Goal: Information Seeking & Learning: Learn about a topic

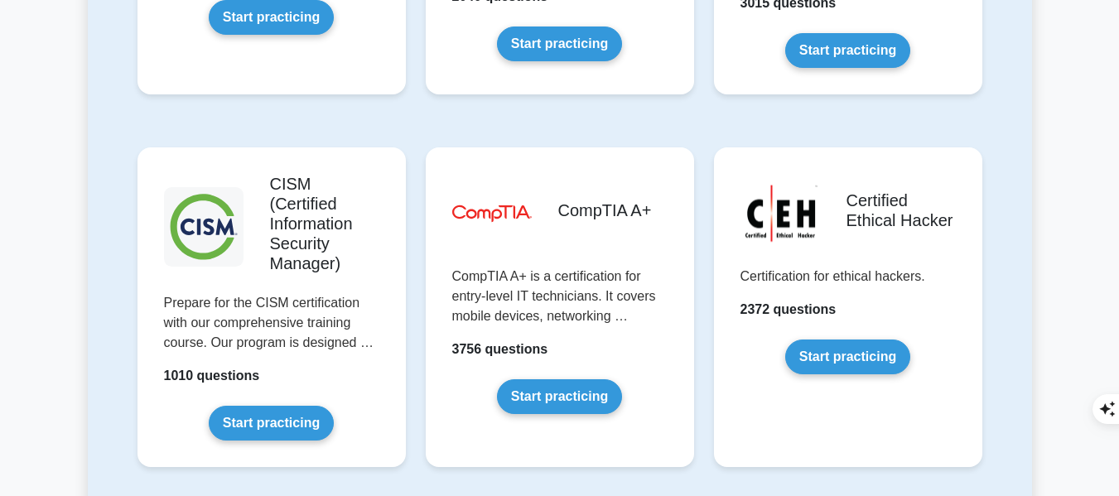
scroll to position [2496, 0]
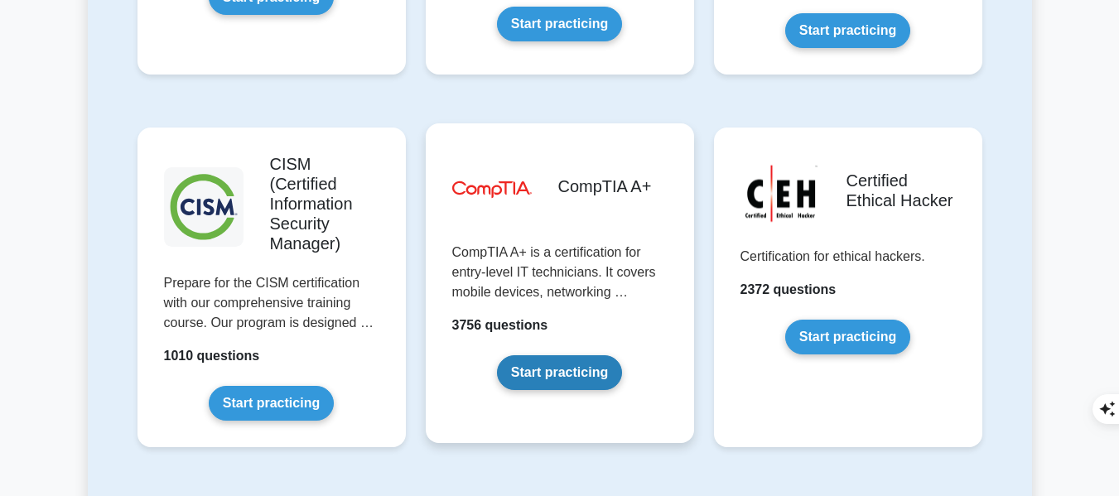
click at [551, 355] on link "Start practicing" at bounding box center [559, 372] width 125 height 35
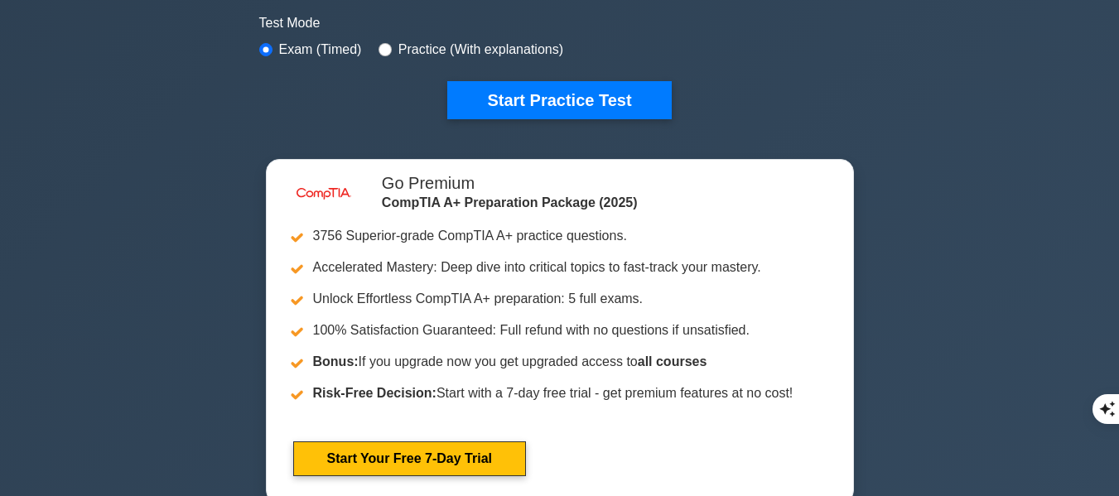
scroll to position [515, 0]
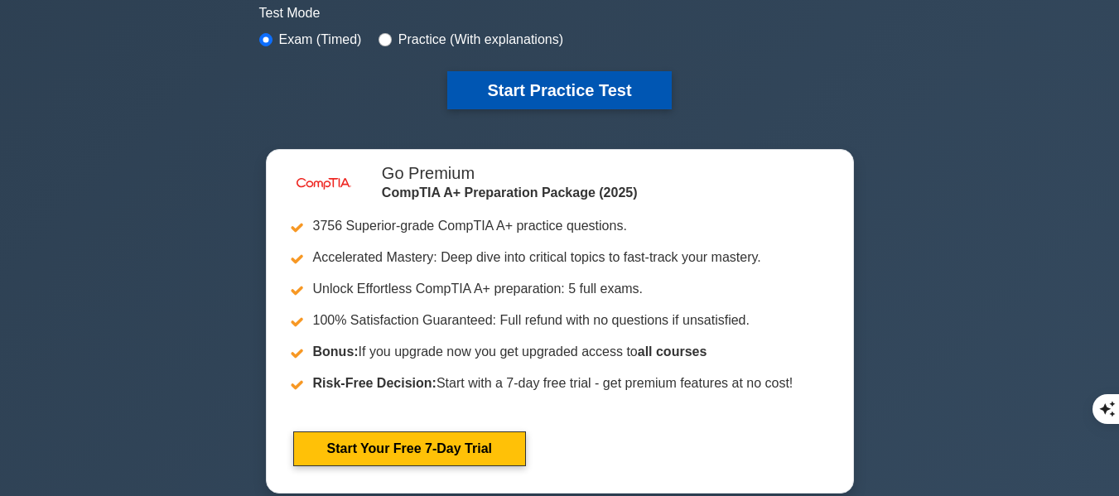
click at [488, 92] on button "Start Practice Test" at bounding box center [559, 90] width 224 height 38
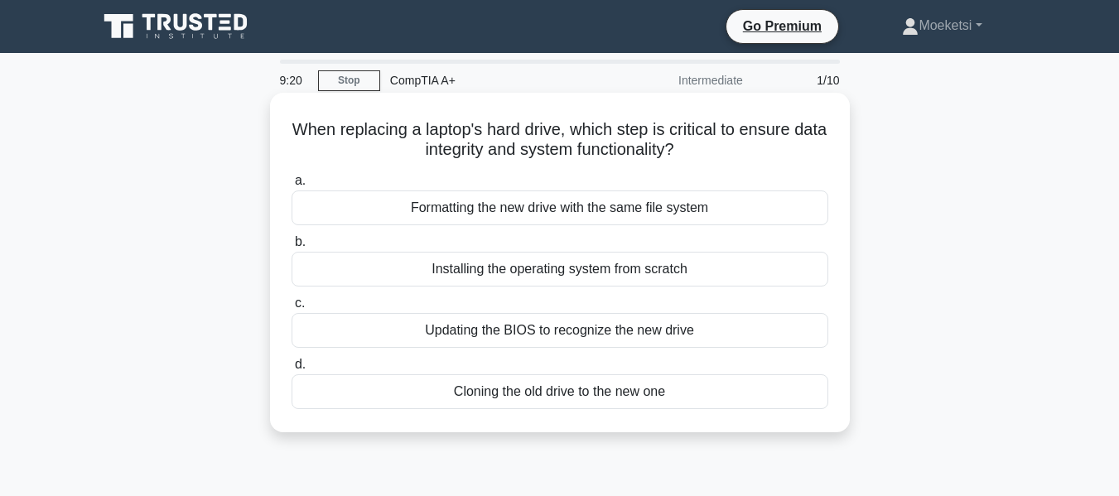
click at [583, 394] on div "Cloning the old drive to the new one" at bounding box center [560, 391] width 537 height 35
click at [292, 370] on input "d. Cloning the old drive to the new one" at bounding box center [292, 364] width 0 height 11
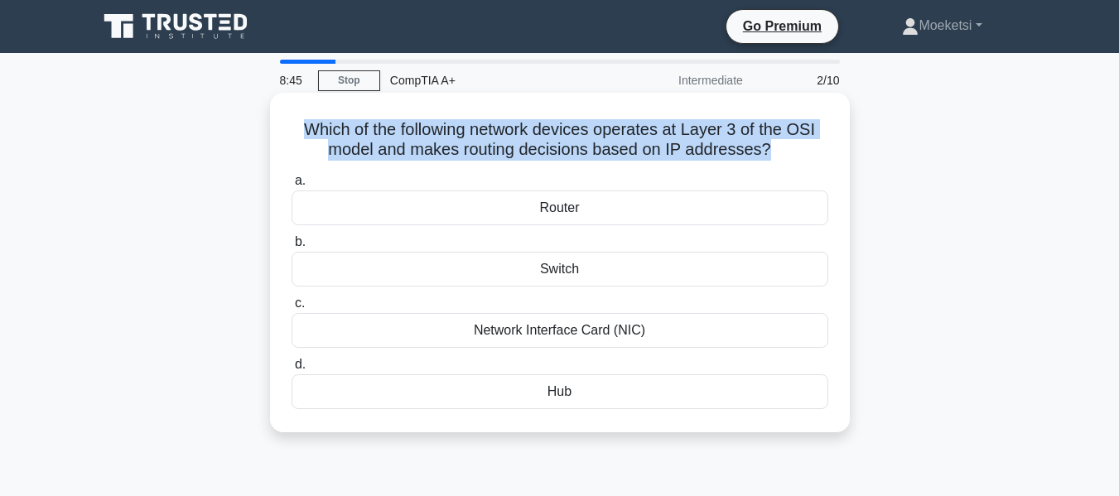
drag, startPoint x: 771, startPoint y: 149, endPoint x: 301, endPoint y: 132, distance: 469.9
click at [301, 132] on h5 "Which of the following network devices operates at Layer 3 of the OSI model and…" at bounding box center [560, 139] width 540 height 41
copy h5 "Which of the following network devices operates at Layer 3 of the OSI model and…"
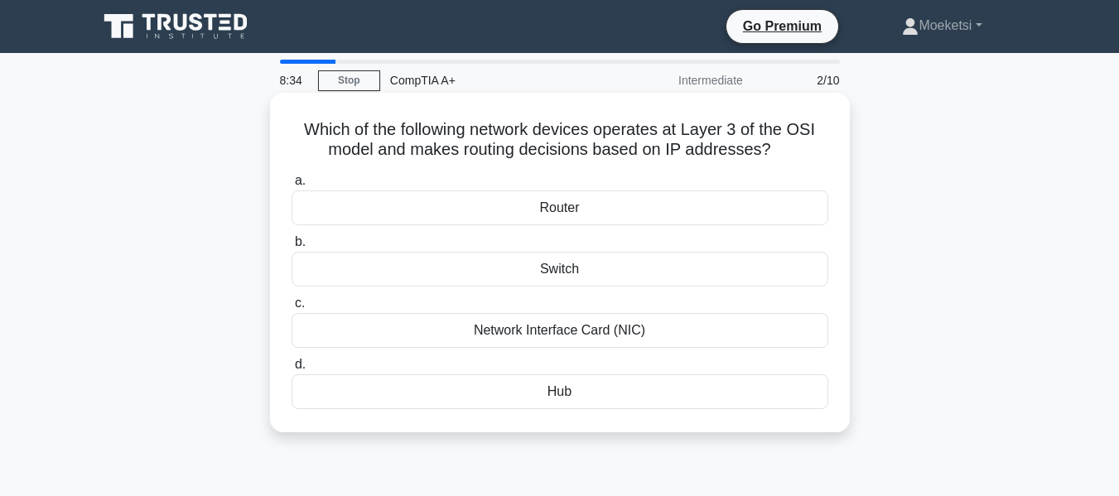
click at [476, 213] on div "Router" at bounding box center [560, 207] width 537 height 35
click at [292, 186] on input "a. Router" at bounding box center [292, 181] width 0 height 11
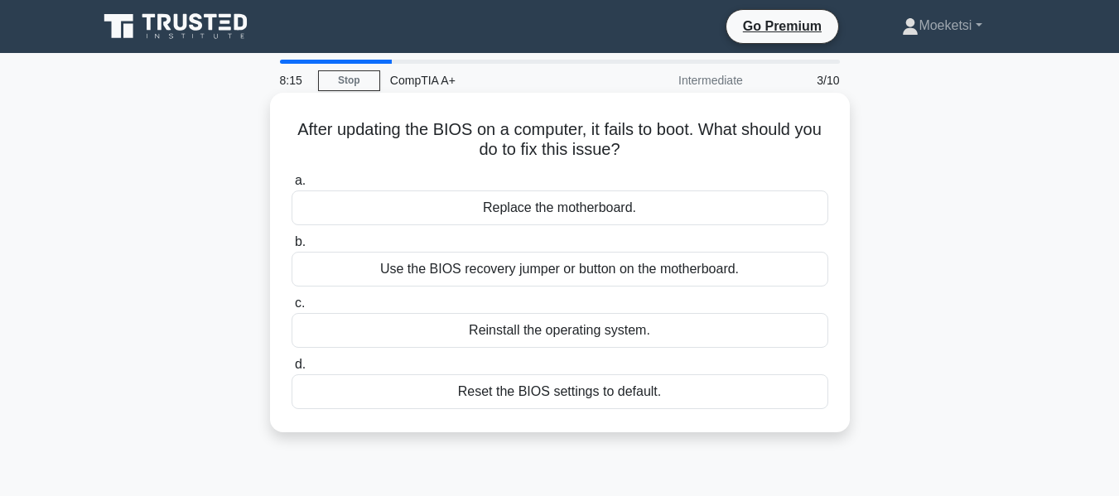
click at [551, 393] on div "Reset the BIOS settings to default." at bounding box center [560, 391] width 537 height 35
click at [292, 370] on input "d. Reset the BIOS settings to default." at bounding box center [292, 364] width 0 height 11
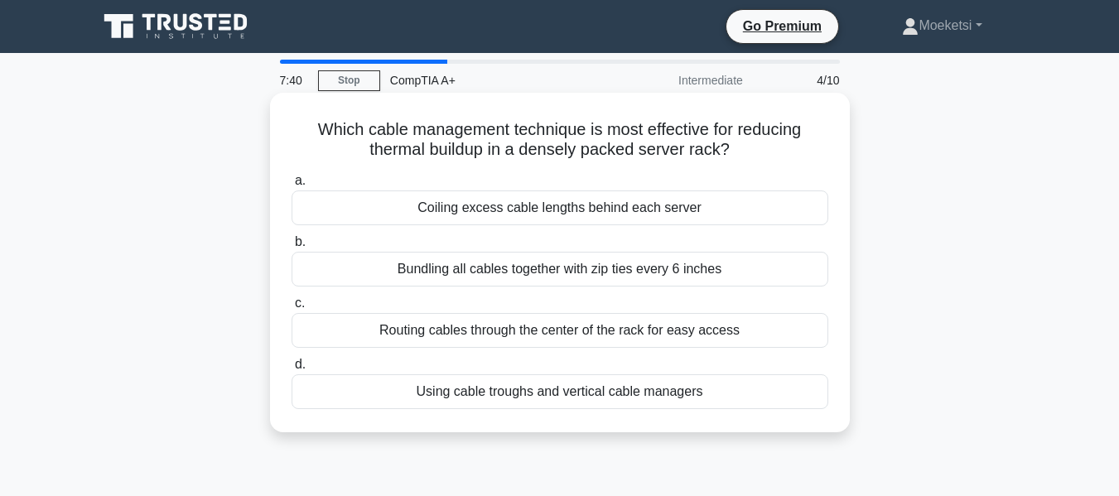
click at [614, 338] on div "Routing cables through the center of the rack for easy access" at bounding box center [560, 330] width 537 height 35
click at [292, 309] on input "c. Routing cables through the center of the rack for easy access" at bounding box center [292, 303] width 0 height 11
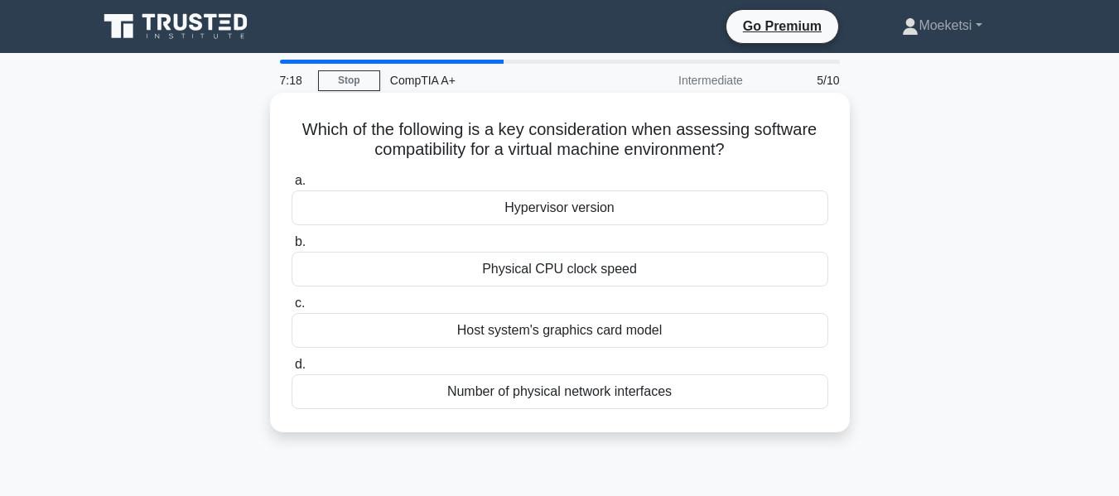
click at [618, 214] on div "Hypervisor version" at bounding box center [560, 207] width 537 height 35
click at [292, 186] on input "a. Hypervisor version" at bounding box center [292, 181] width 0 height 11
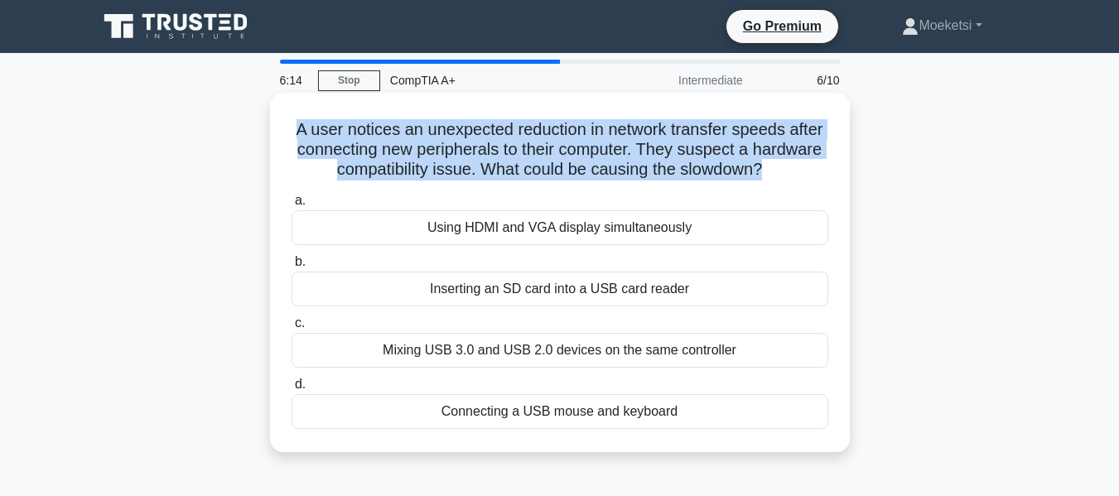
drag, startPoint x: 804, startPoint y: 173, endPoint x: 290, endPoint y: 122, distance: 516.9
click at [290, 122] on h5 "A user notices an unexpected reduction in network transfer speeds after connect…" at bounding box center [560, 149] width 540 height 61
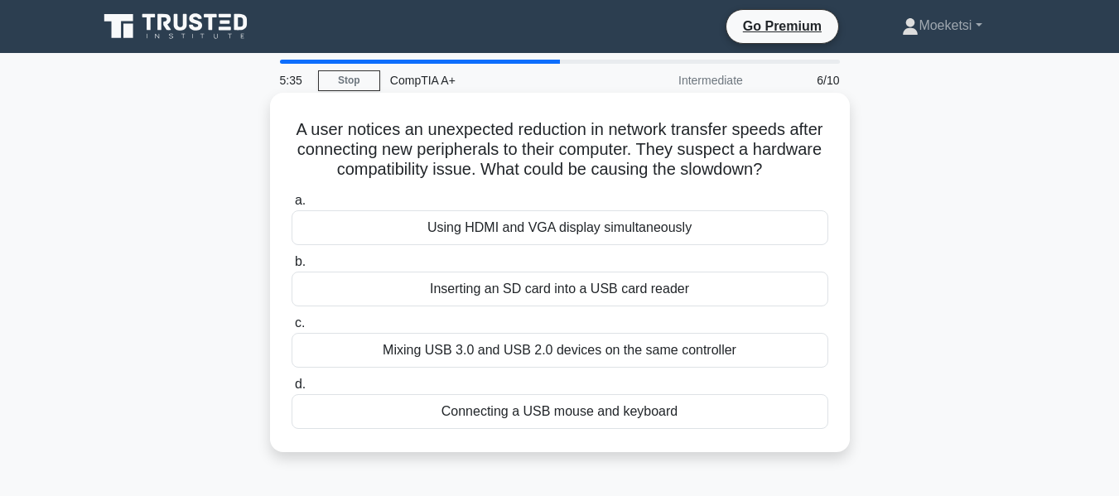
click at [600, 230] on div "Using HDMI and VGA display simultaneously" at bounding box center [560, 227] width 537 height 35
click at [292, 206] on input "a. Using HDMI and VGA display simultaneously" at bounding box center [292, 200] width 0 height 11
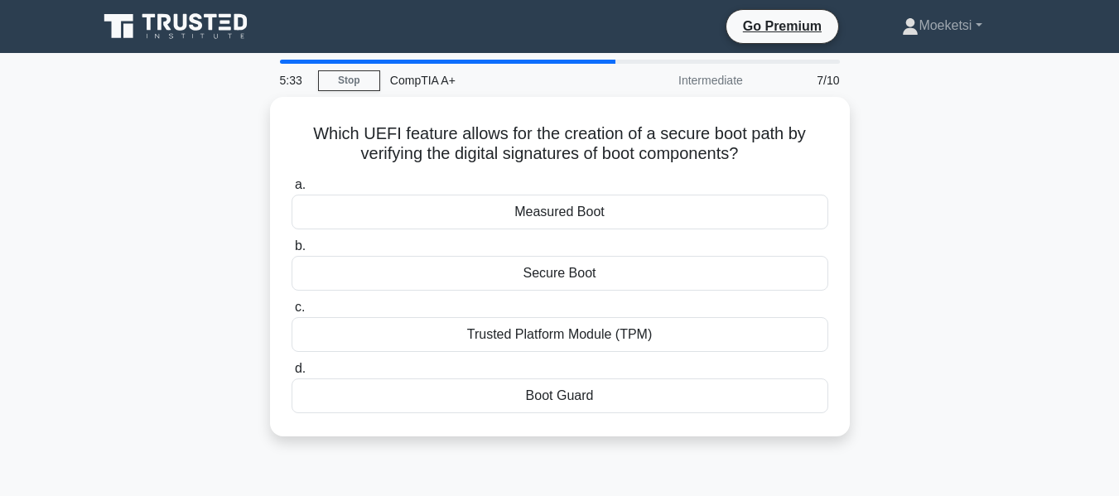
click at [600, 230] on div "a. Measured Boot b. Secure Boot c. d." at bounding box center [560, 293] width 557 height 245
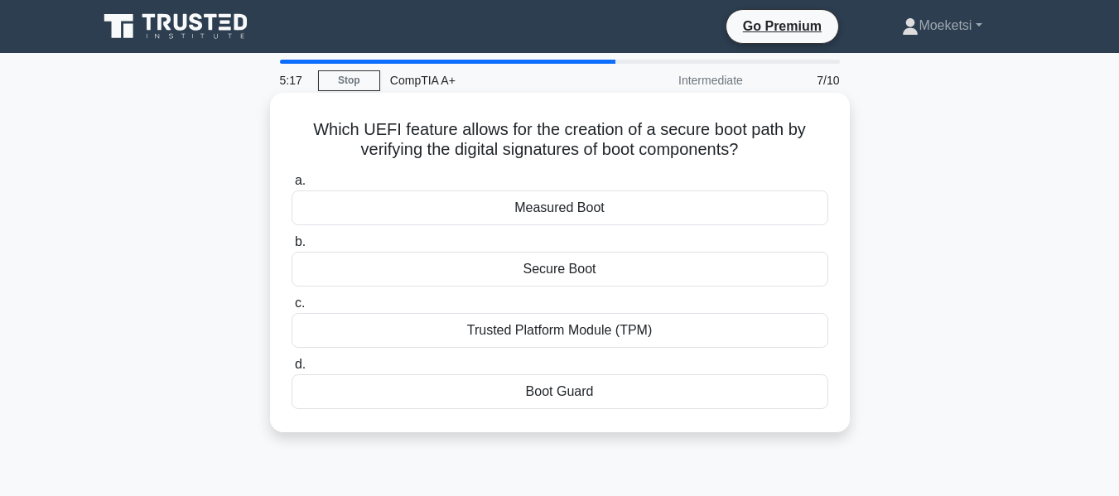
click at [597, 267] on div "Secure Boot" at bounding box center [560, 269] width 537 height 35
click at [292, 248] on input "b. Secure Boot" at bounding box center [292, 242] width 0 height 11
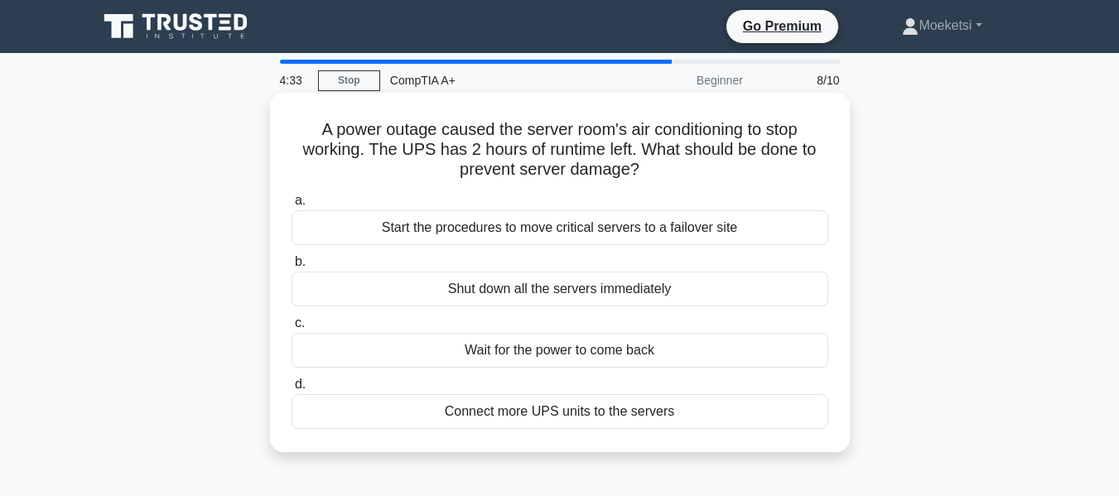
click at [539, 408] on div "Connect more UPS units to the servers" at bounding box center [560, 411] width 537 height 35
click at [292, 390] on input "d. Connect more UPS units to the servers" at bounding box center [292, 384] width 0 height 11
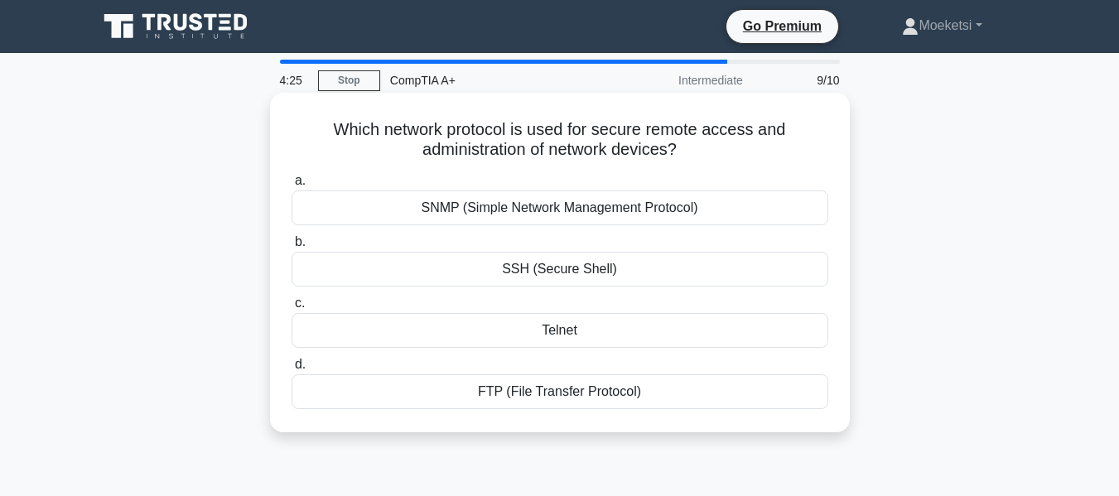
click at [518, 398] on div "FTP (File Transfer Protocol)" at bounding box center [560, 391] width 537 height 35
click at [292, 370] on input "d. FTP (File Transfer Protocol)" at bounding box center [292, 364] width 0 height 11
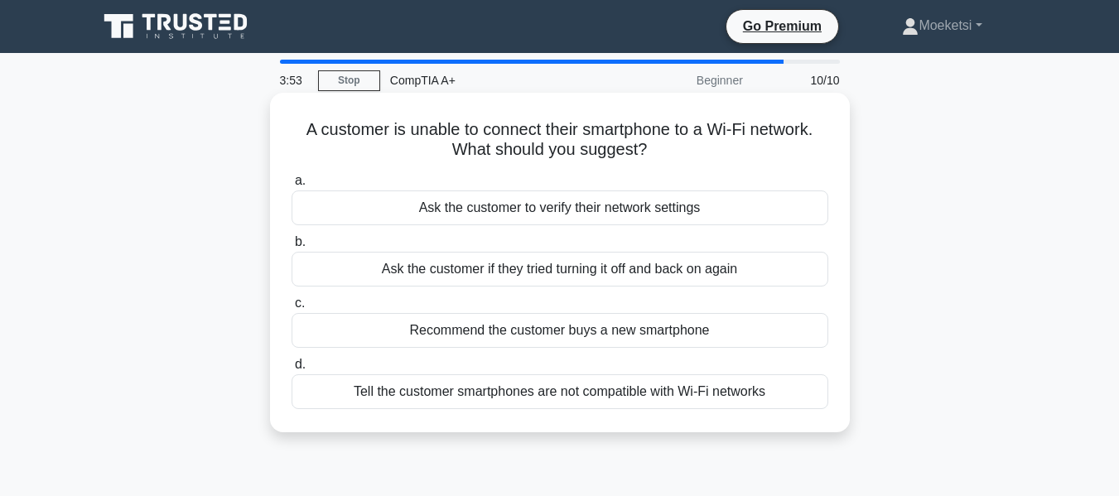
click at [527, 275] on div "Ask the customer if they tried turning it off and back on again" at bounding box center [560, 269] width 537 height 35
click at [292, 248] on input "b. Ask the customer if they tried turning it off and back on again" at bounding box center [292, 242] width 0 height 11
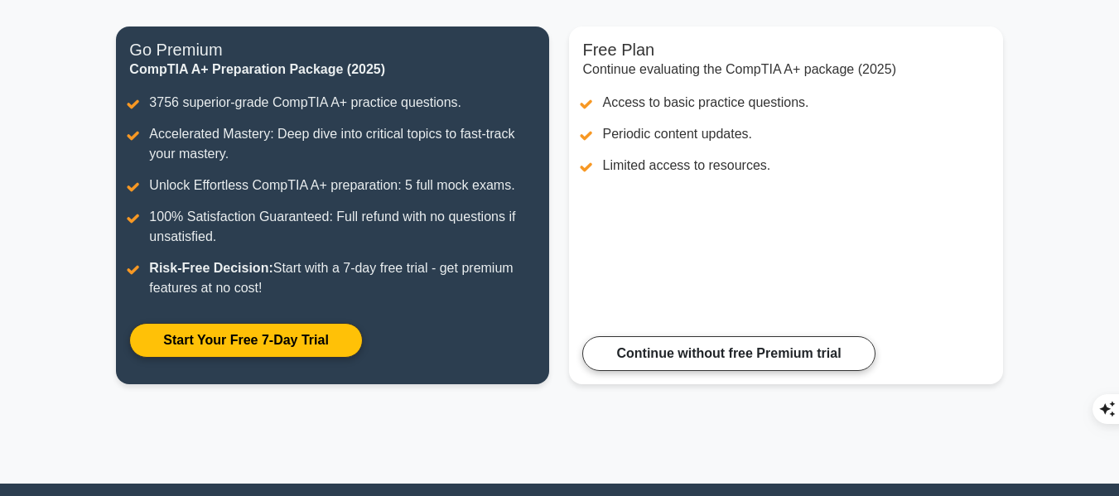
scroll to position [197, 0]
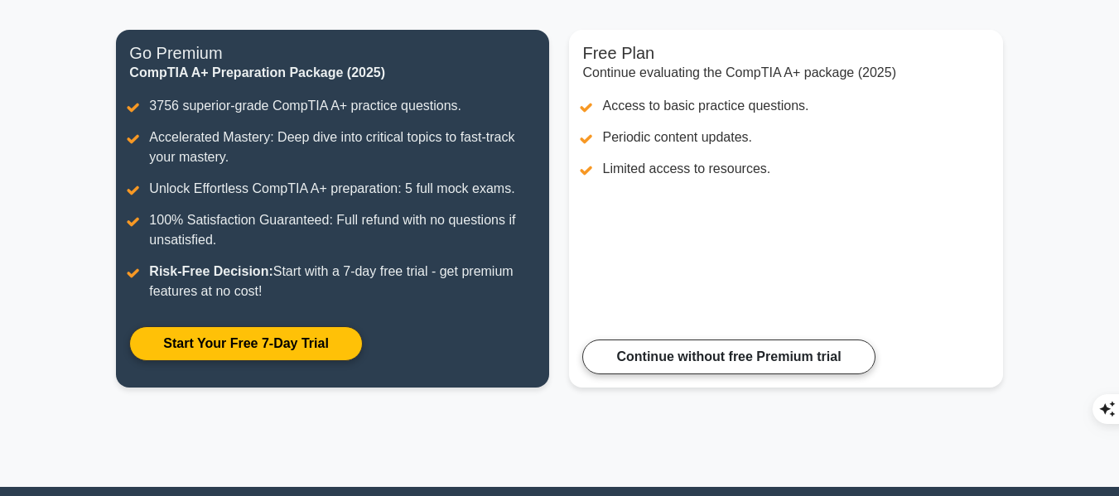
drag, startPoint x: 1129, startPoint y: 130, endPoint x: 1121, endPoint y: 236, distance: 106.3
click at [1118, 236] on html "Go Premium [GEOGRAPHIC_DATA]" at bounding box center [559, 484] width 1119 height 1363
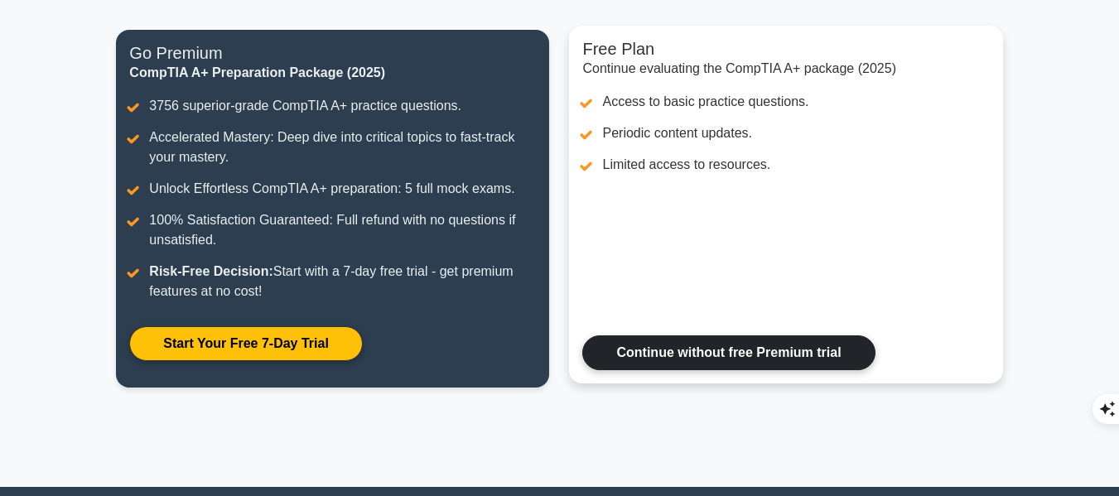
click at [649, 364] on link "Continue without free Premium trial" at bounding box center [728, 352] width 292 height 35
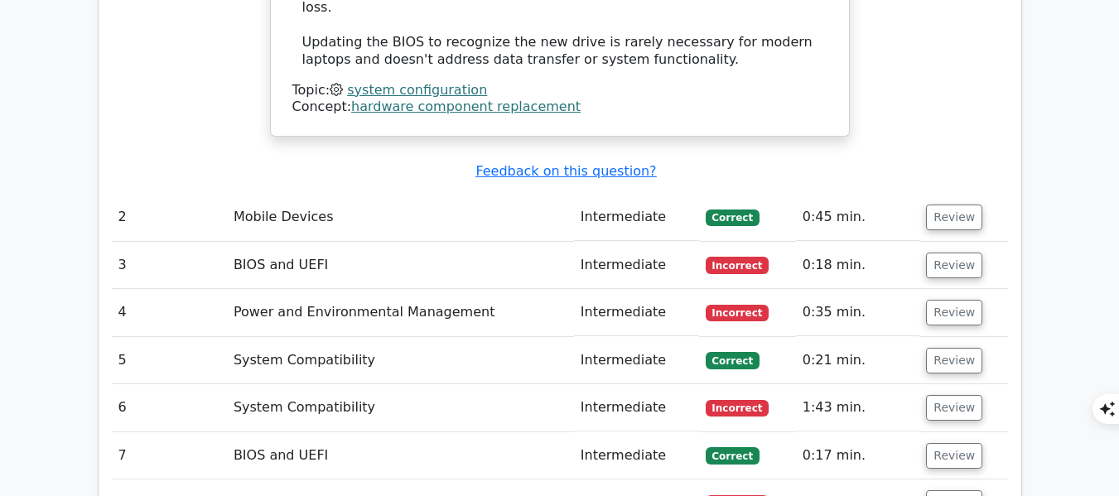
scroll to position [2141, 0]
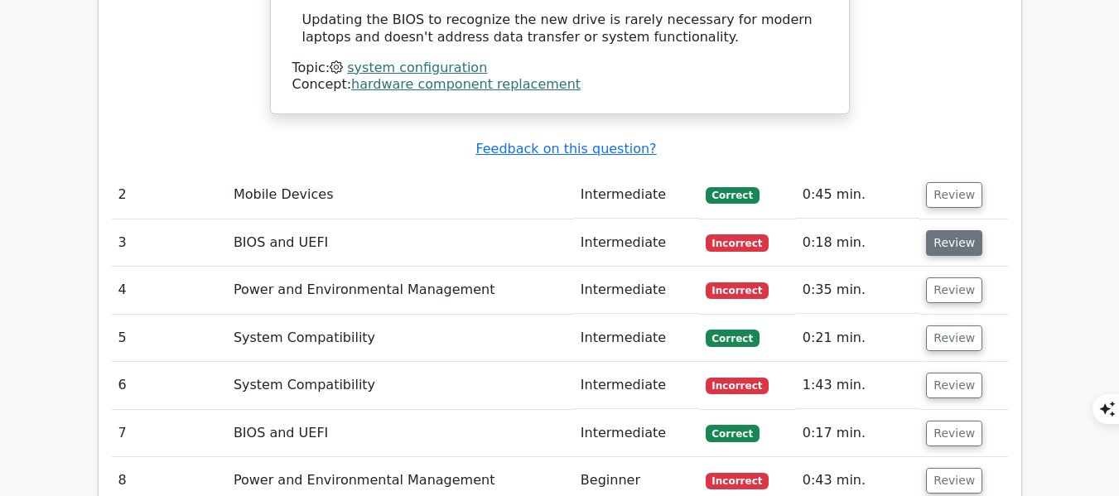
click at [941, 230] on button "Review" at bounding box center [954, 243] width 56 height 26
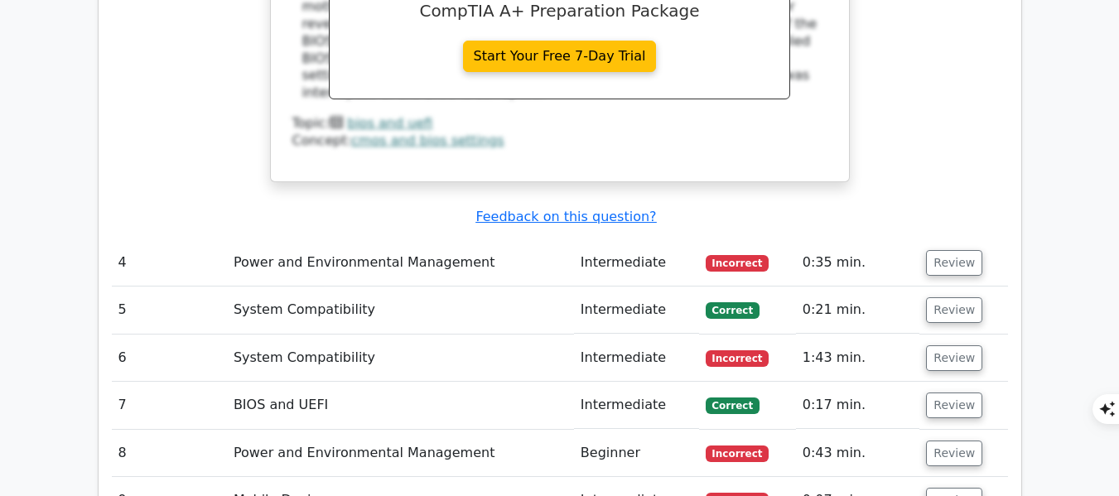
scroll to position [2892, 0]
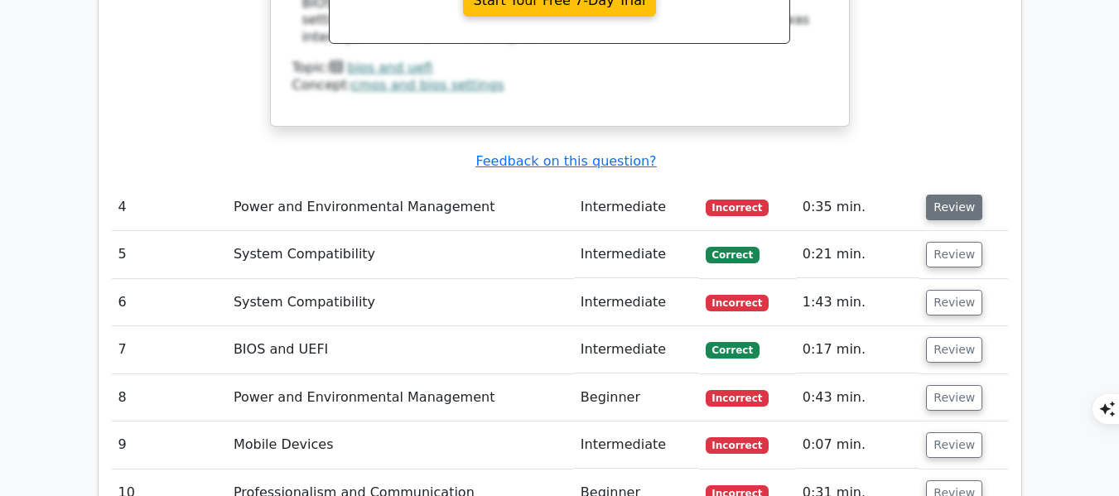
click at [954, 195] on button "Review" at bounding box center [954, 208] width 56 height 26
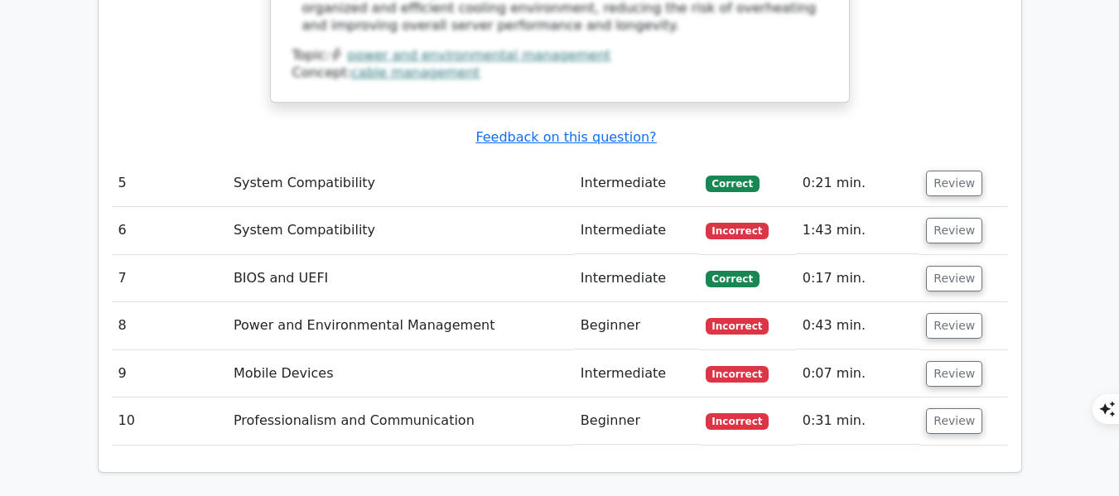
scroll to position [3883, 0]
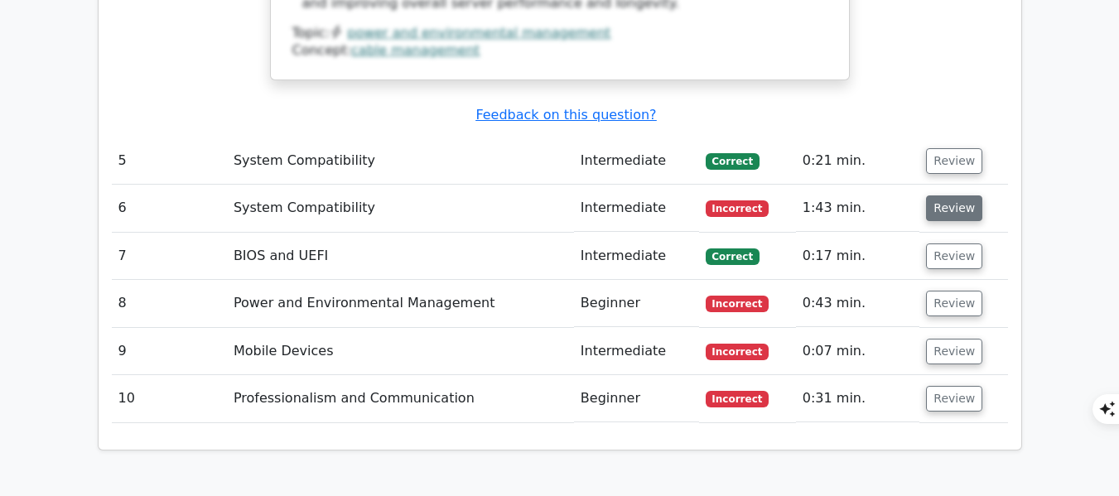
click at [949, 195] on button "Review" at bounding box center [954, 208] width 56 height 26
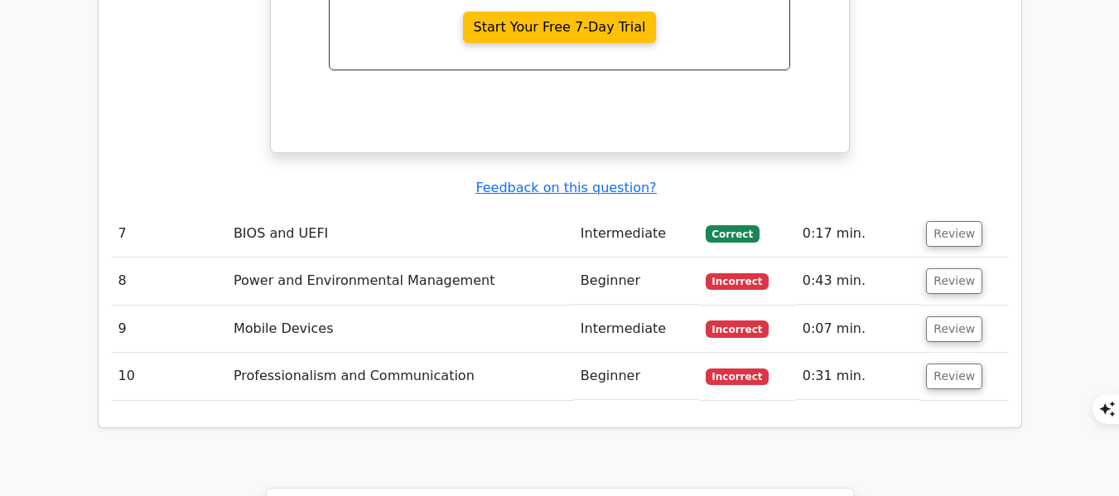
scroll to position [4628, 0]
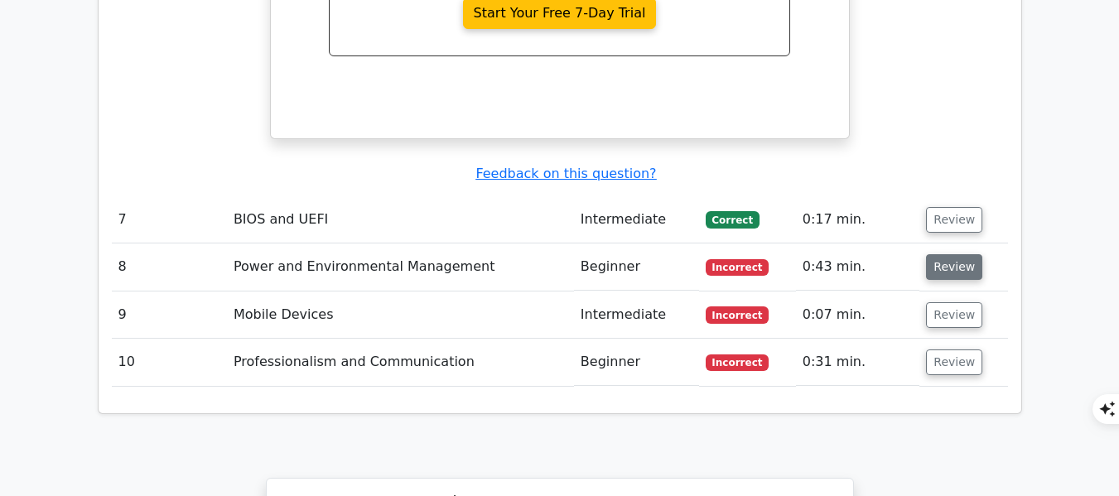
click at [943, 254] on button "Review" at bounding box center [954, 267] width 56 height 26
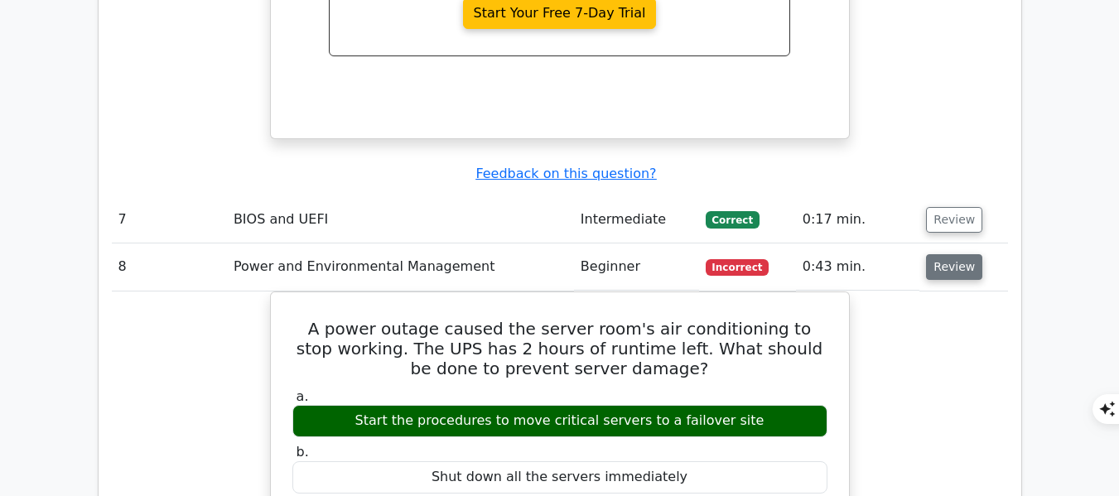
click at [952, 254] on button "Review" at bounding box center [954, 267] width 56 height 26
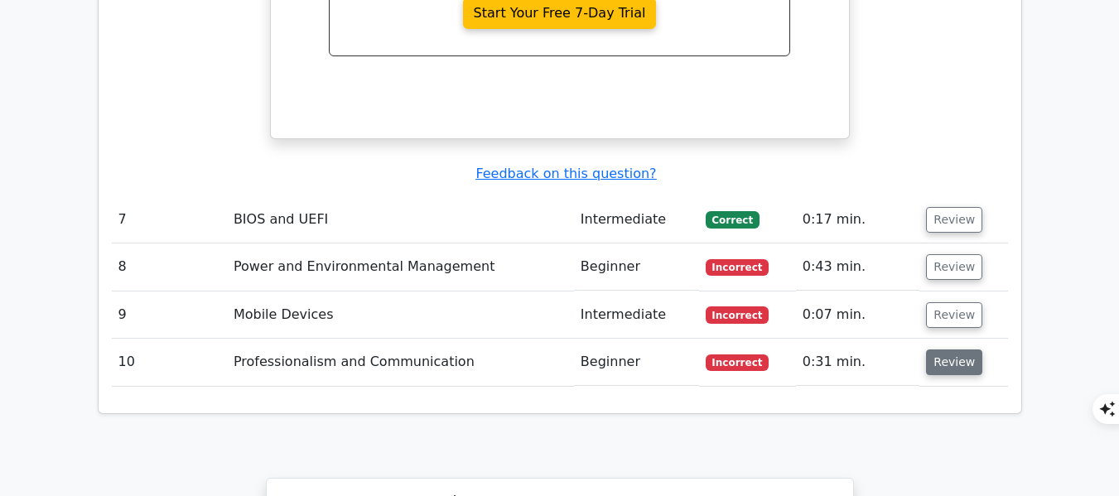
click at [965, 350] on button "Review" at bounding box center [954, 363] width 56 height 26
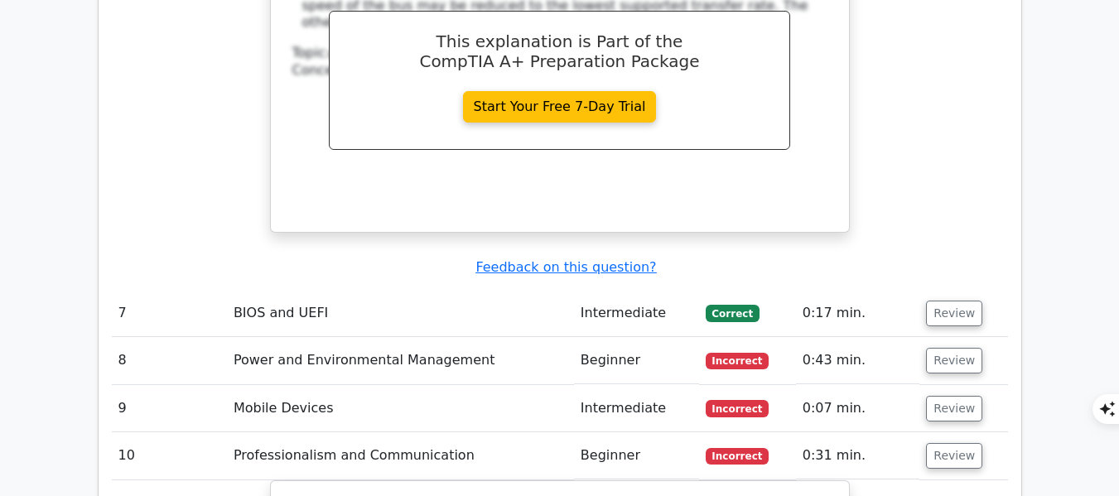
scroll to position [4549, 0]
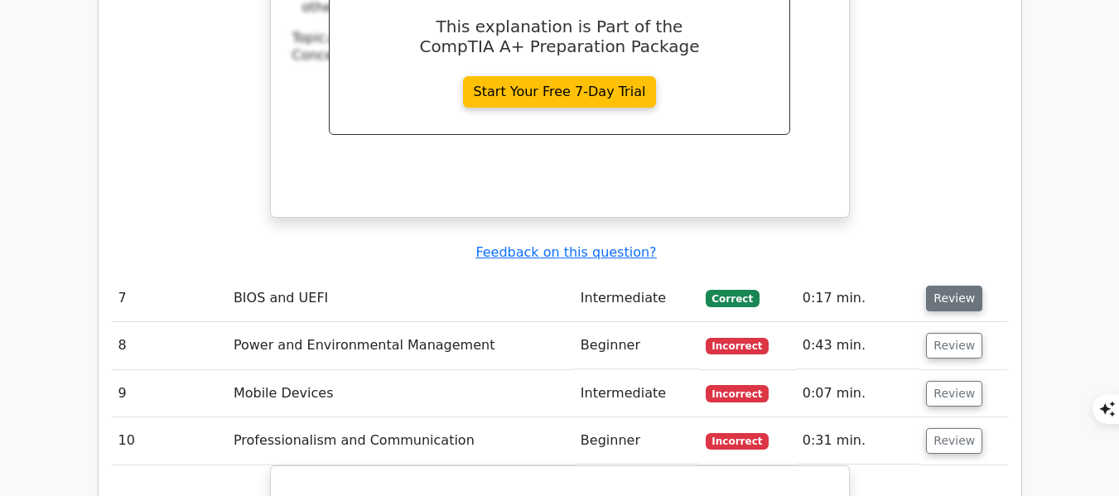
click at [944, 286] on button "Review" at bounding box center [954, 299] width 56 height 26
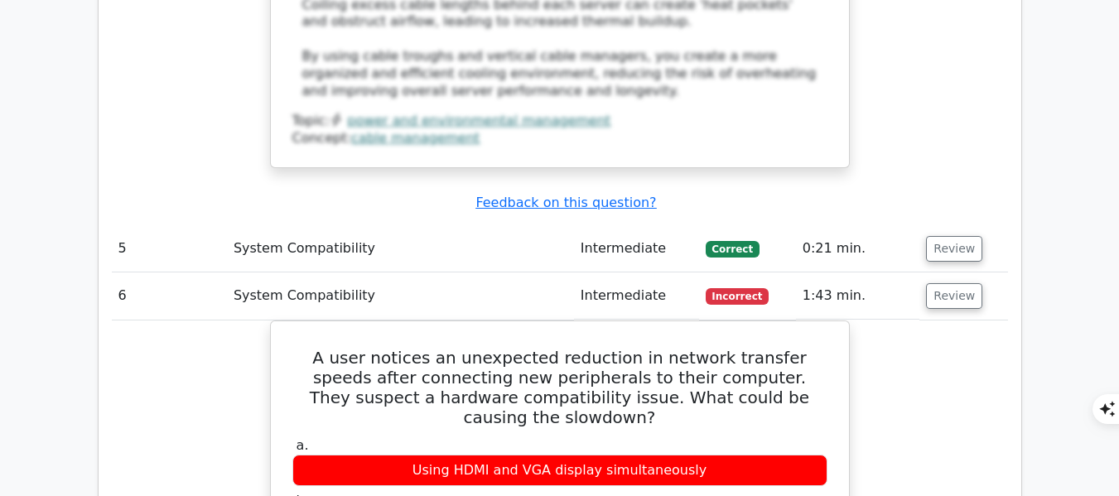
scroll to position [3813, 0]
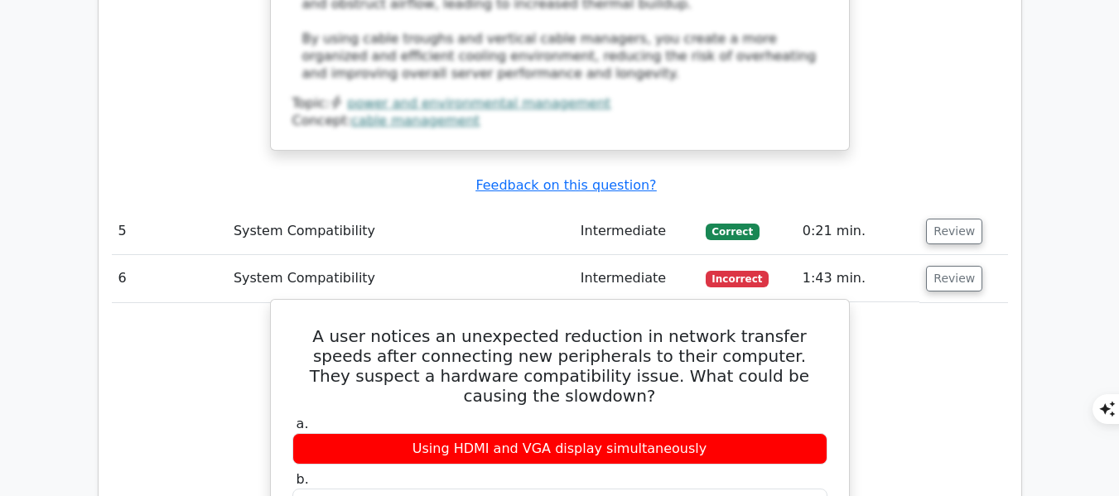
click at [763, 433] on div "Using HDMI and VGA display simultaneously" at bounding box center [559, 449] width 535 height 32
click at [644, 433] on div "Using HDMI and VGA display simultaneously" at bounding box center [559, 449] width 535 height 32
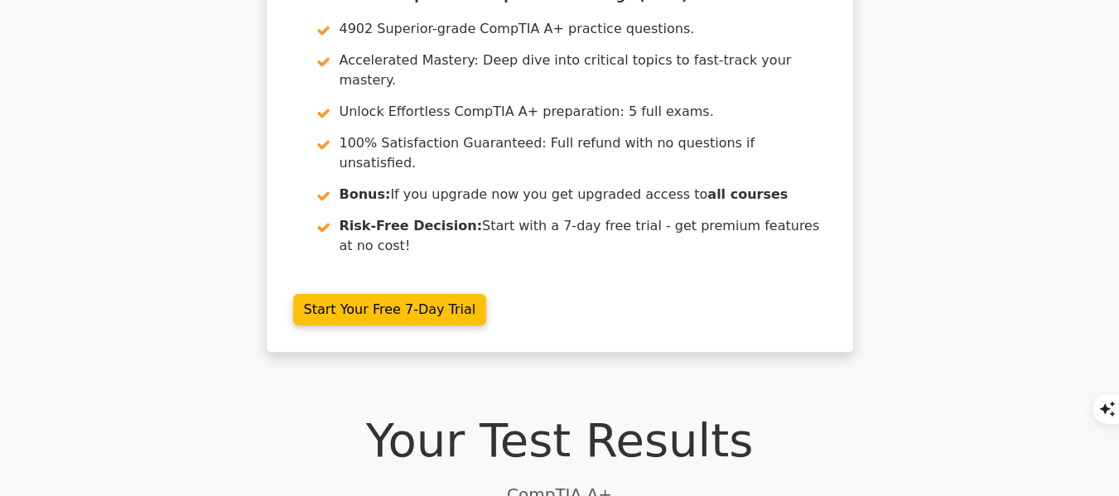
scroll to position [0, 0]
